Goal: Communication & Community: Share content

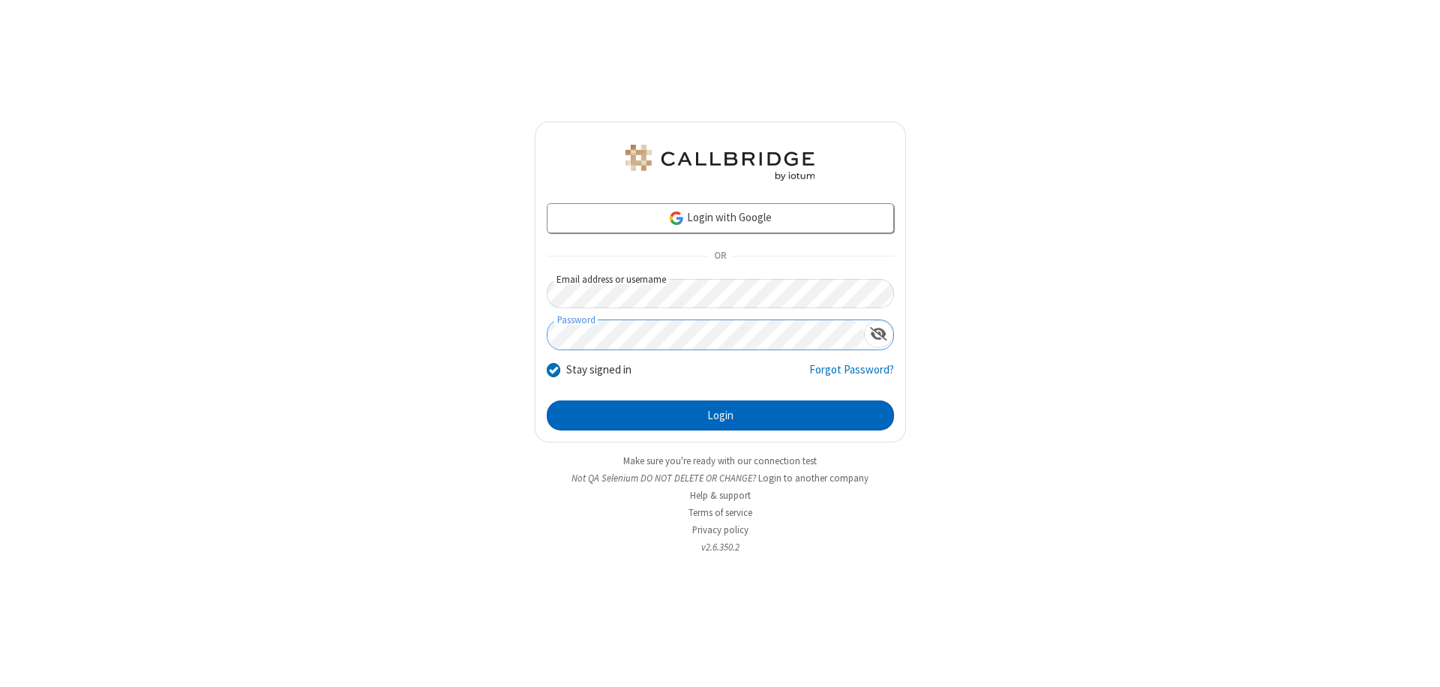
click at [720, 415] on button "Login" at bounding box center [720, 415] width 347 height 30
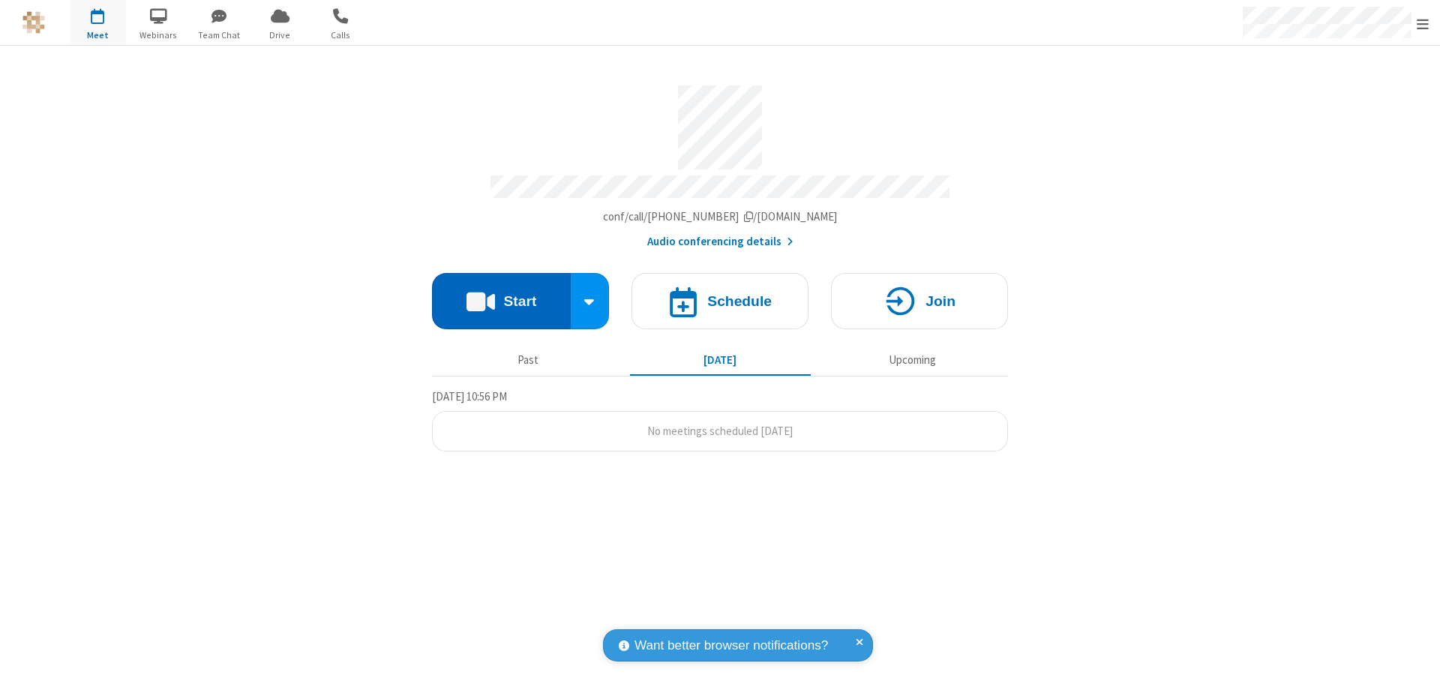
click at [501, 294] on button "Start" at bounding box center [501, 301] width 139 height 56
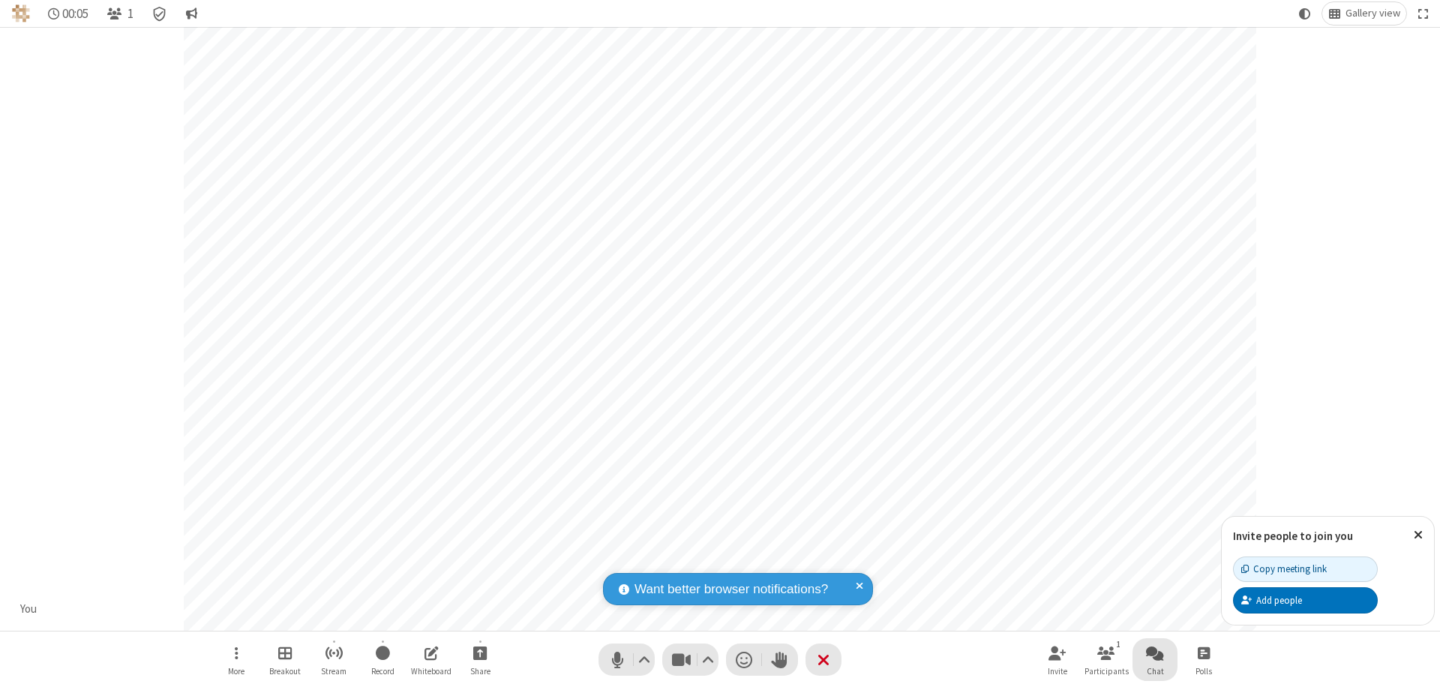
click at [1155, 652] on span "Open chat" at bounding box center [1155, 652] width 18 height 19
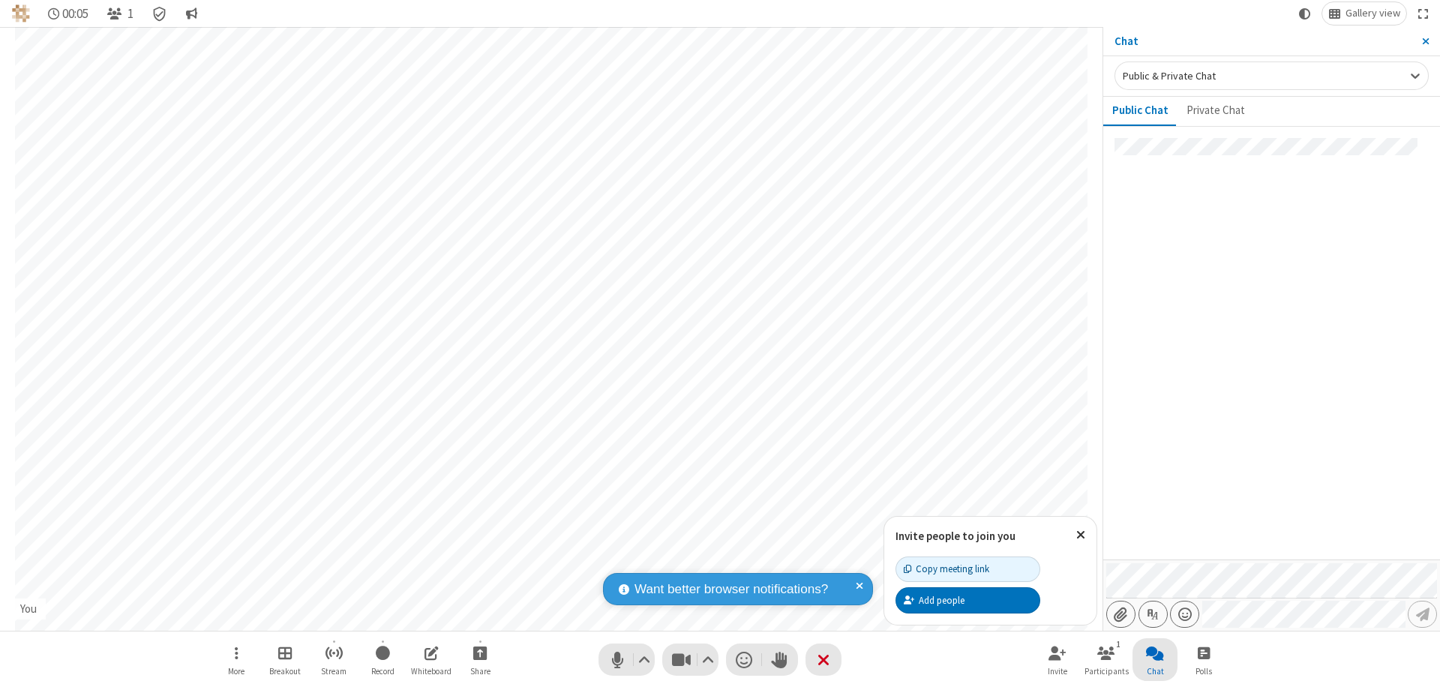
type input "C:\fakepath\doc_test.docx"
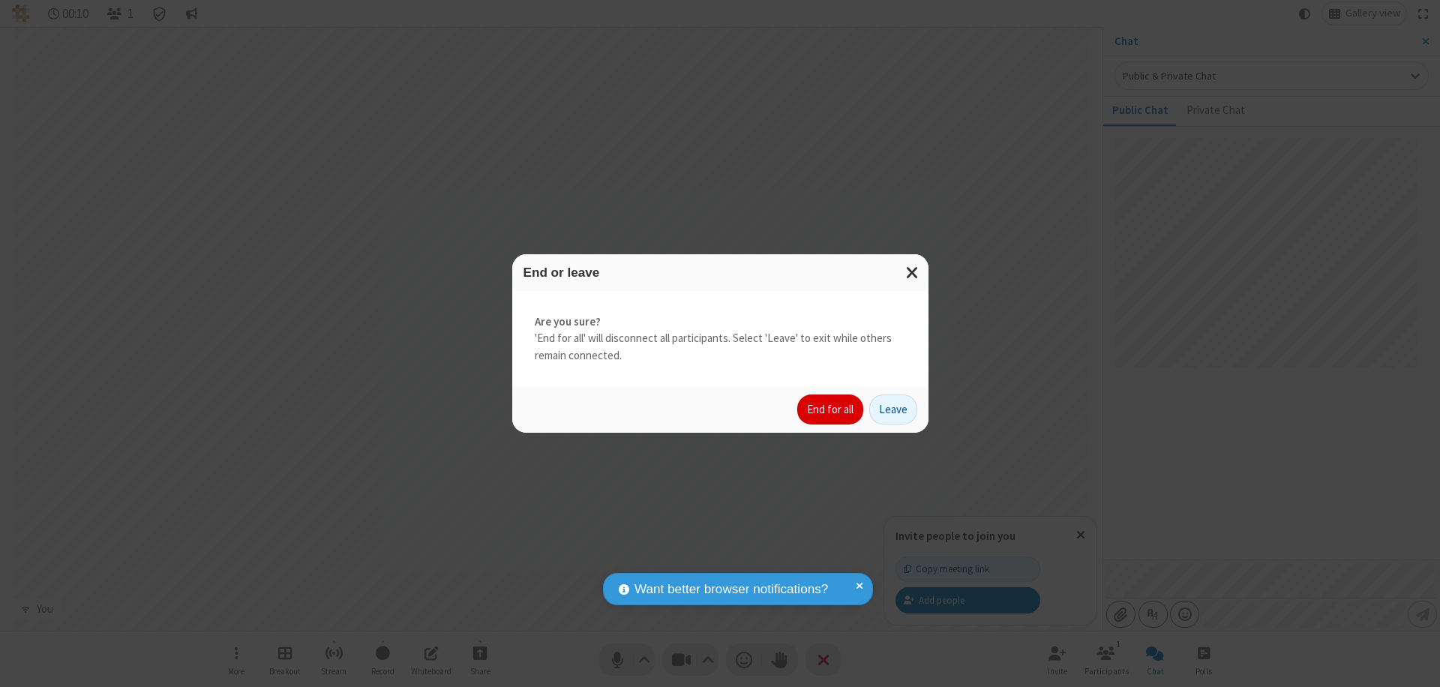
click at [831, 409] on button "End for all" at bounding box center [830, 409] width 66 height 30
